Goal: Information Seeking & Learning: Find specific fact

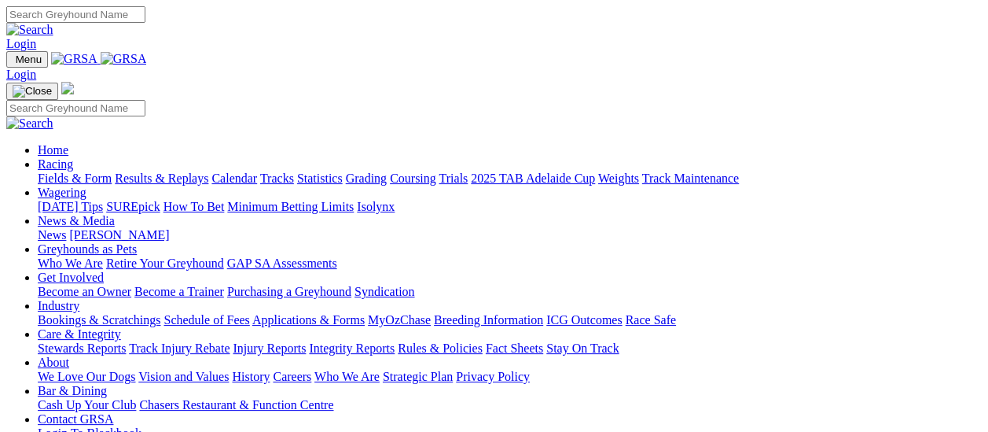
click at [178, 171] on link "Results & Replays" at bounding box center [162, 177] width 94 height 13
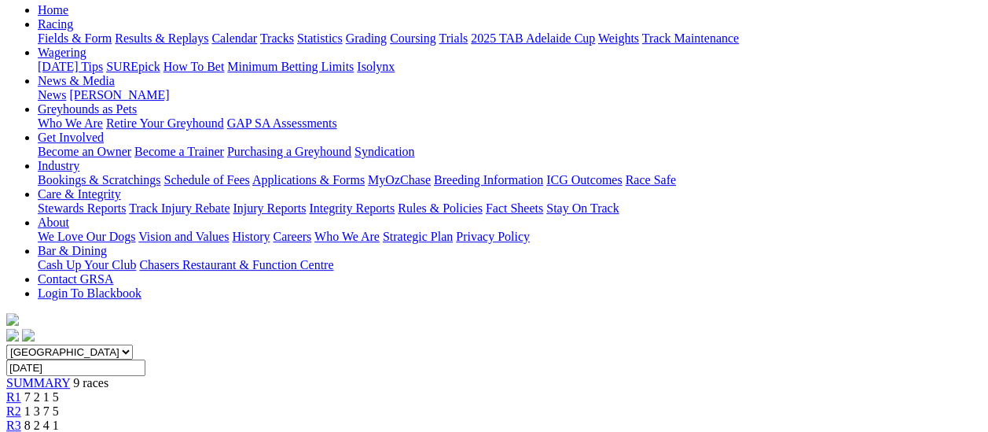
scroll to position [157, 0]
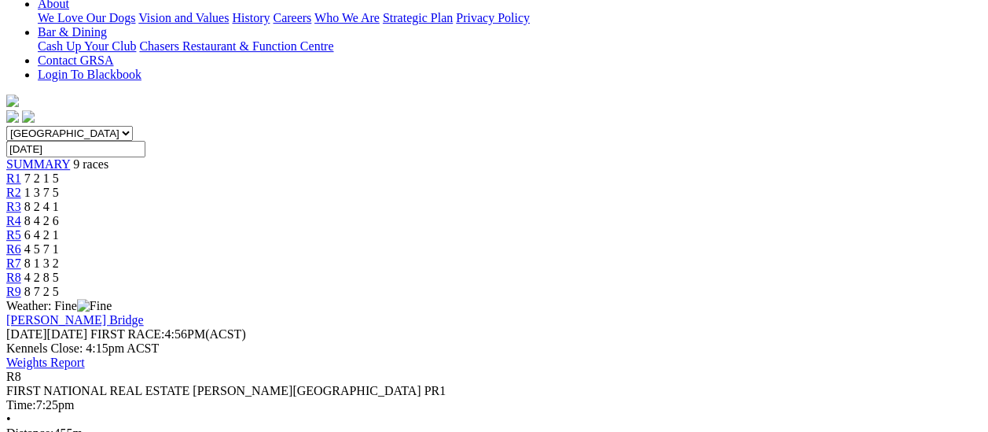
scroll to position [393, 0]
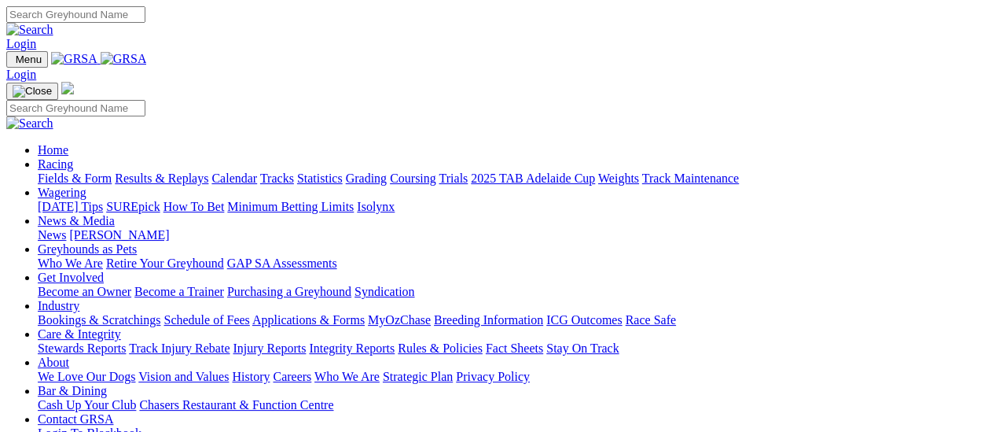
click at [179, 171] on link "Results & Replays" at bounding box center [162, 177] width 94 height 13
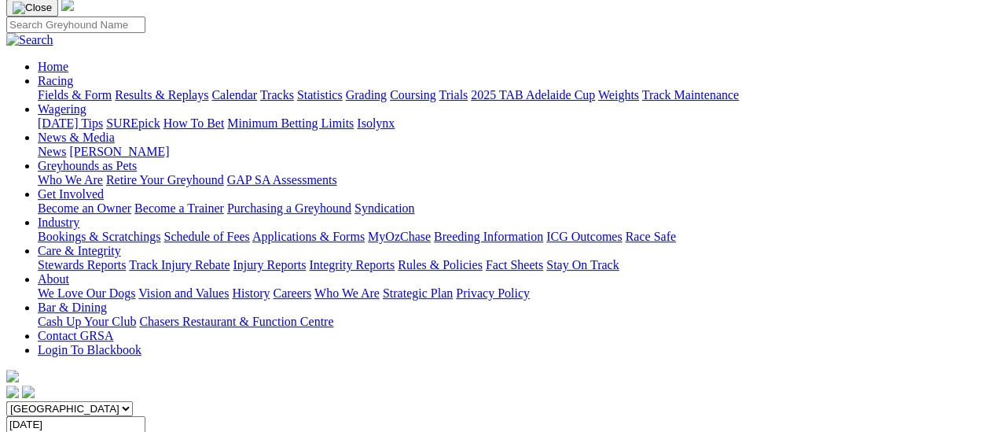
scroll to position [79, 0]
